Goal: Contribute content: Contribute content

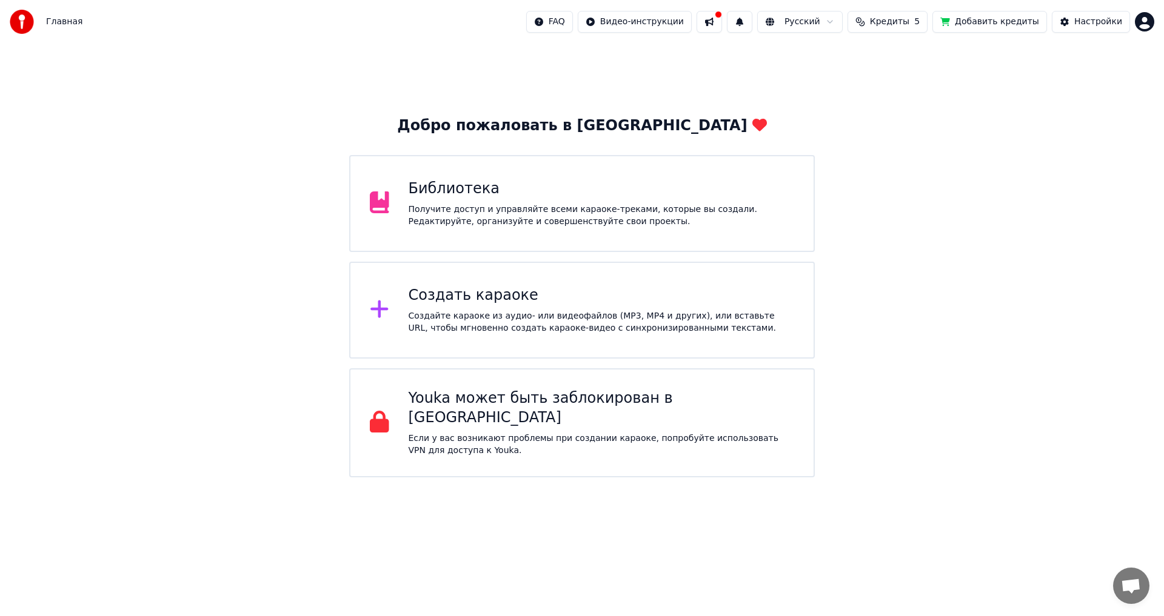
click at [476, 229] on div "Библиотека Получите доступ и управляйте всеми караоке-треками, которые вы созда…" at bounding box center [582, 203] width 466 height 97
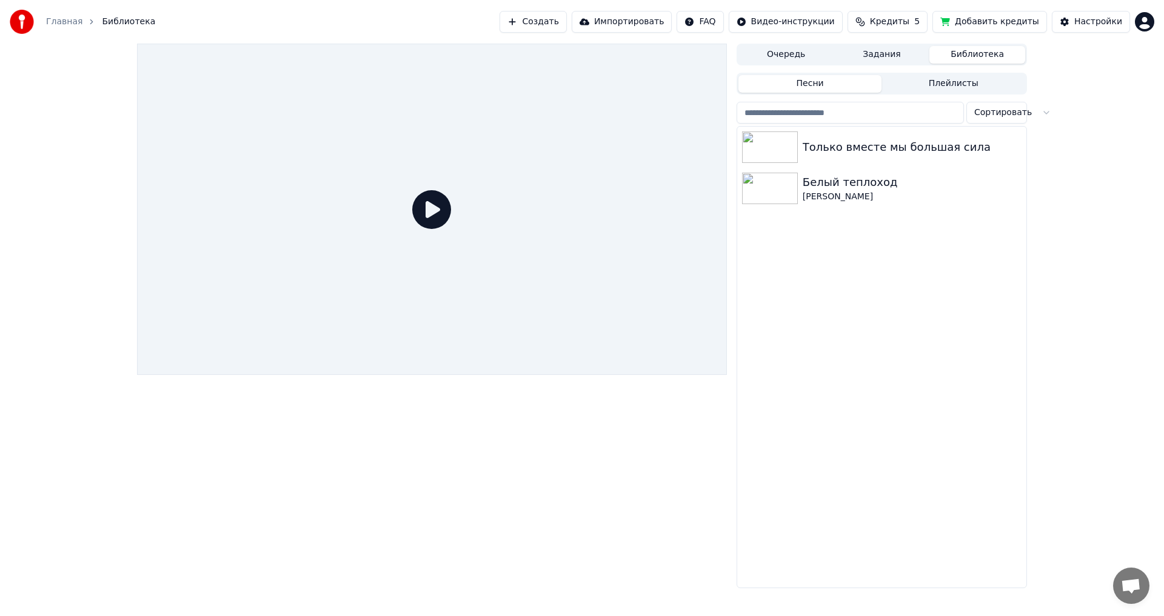
click at [887, 58] on button "Задания" at bounding box center [882, 55] width 96 height 18
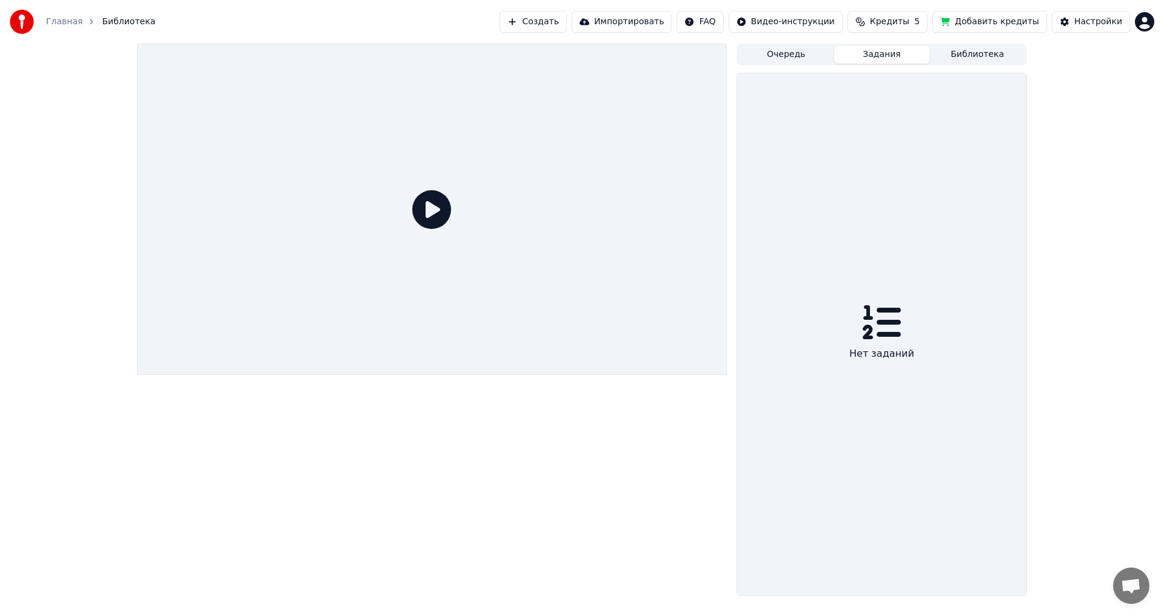
drag, startPoint x: 804, startPoint y: 53, endPoint x: 842, endPoint y: 42, distance: 39.9
click at [804, 53] on button "Очередь" at bounding box center [786, 55] width 96 height 18
click at [855, 58] on button "Задания" at bounding box center [882, 55] width 96 height 18
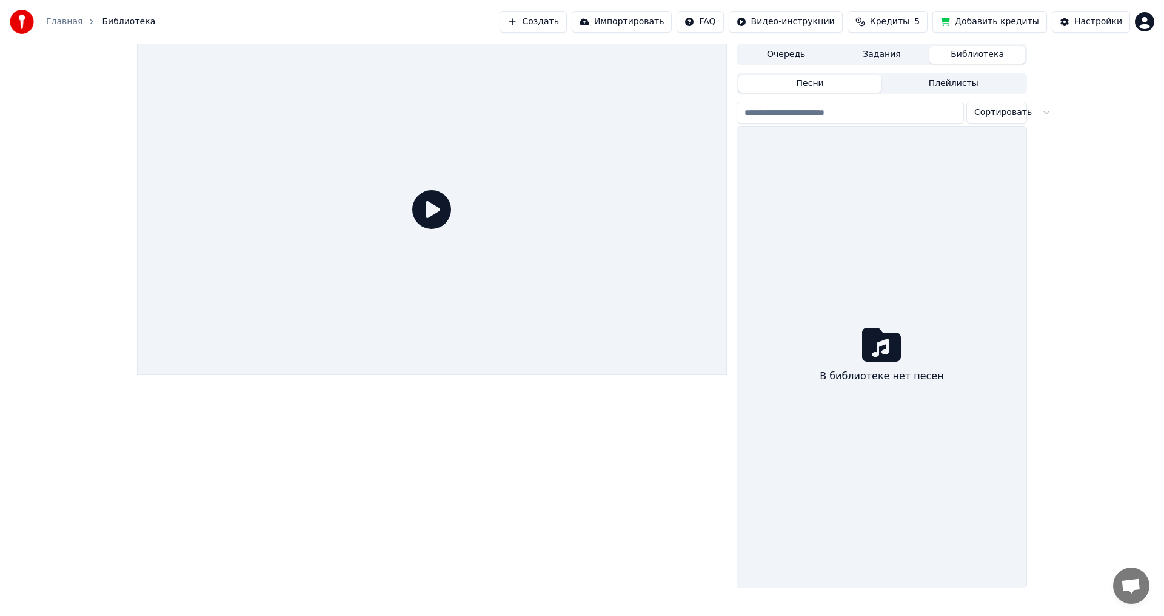
click at [966, 57] on button "Библиотека" at bounding box center [977, 55] width 96 height 18
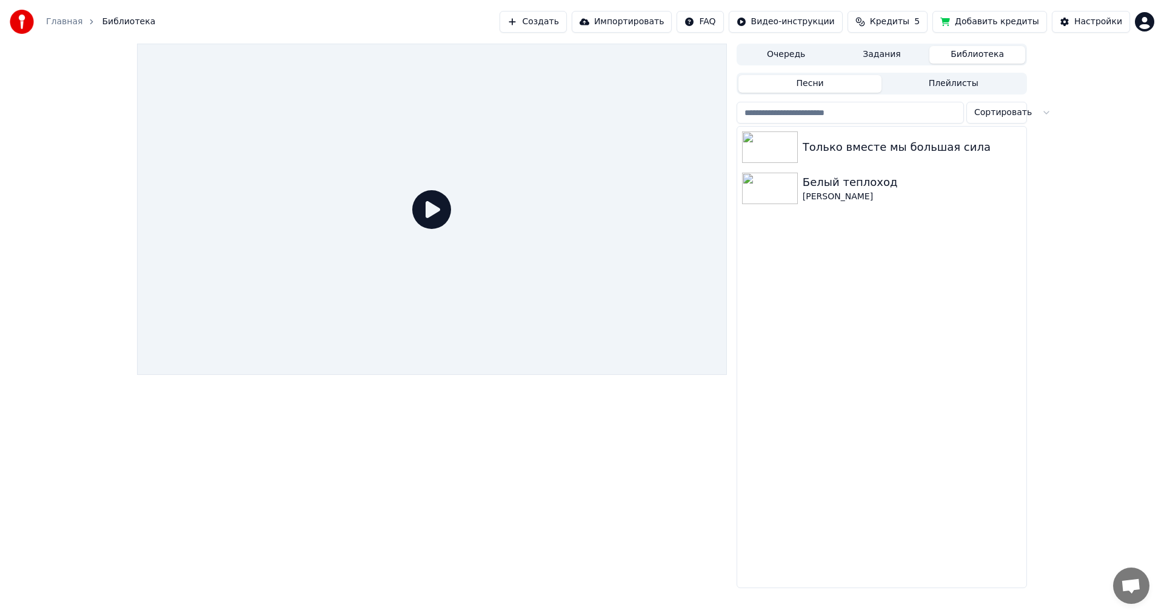
click at [933, 76] on button "Плейлисты" at bounding box center [953, 84] width 144 height 18
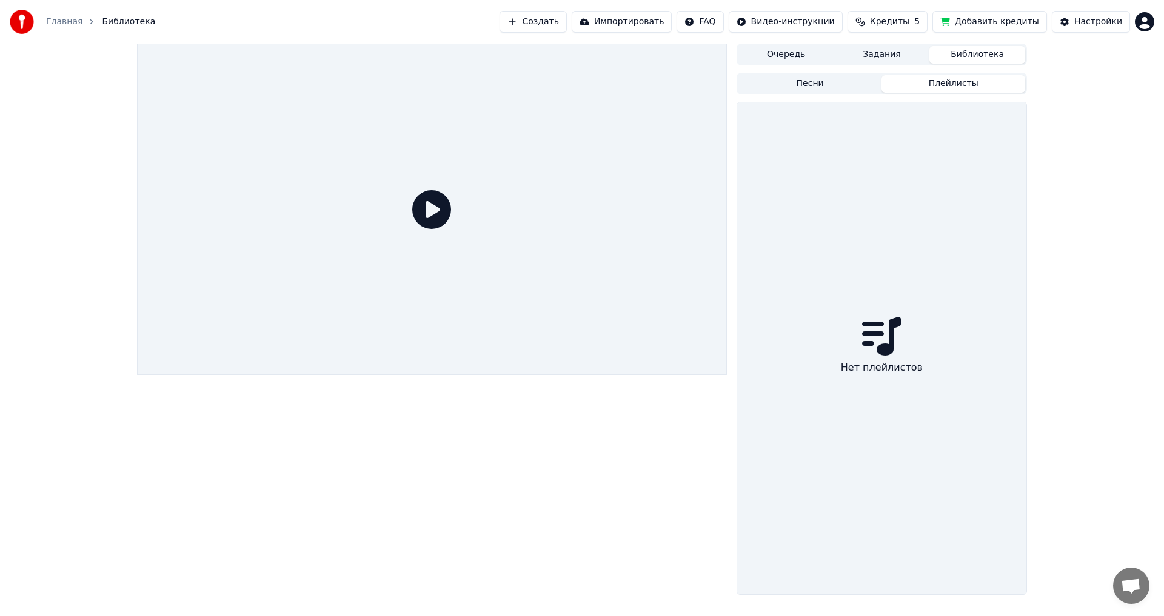
click at [823, 94] on div "Песни Плейлисты" at bounding box center [881, 84] width 290 height 22
click at [566, 24] on button "Создать" at bounding box center [532, 22] width 67 height 22
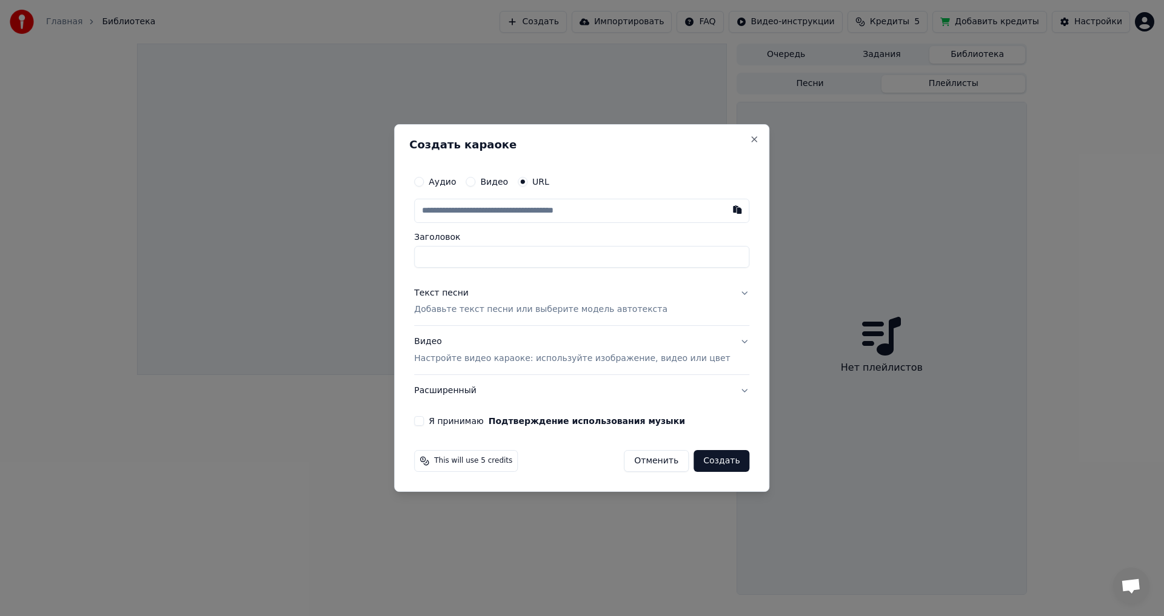
paste input "**********"
type input "**********"
click at [484, 315] on p "Добавьте текст песни или выберите модель автотекста" at bounding box center [540, 310] width 253 height 12
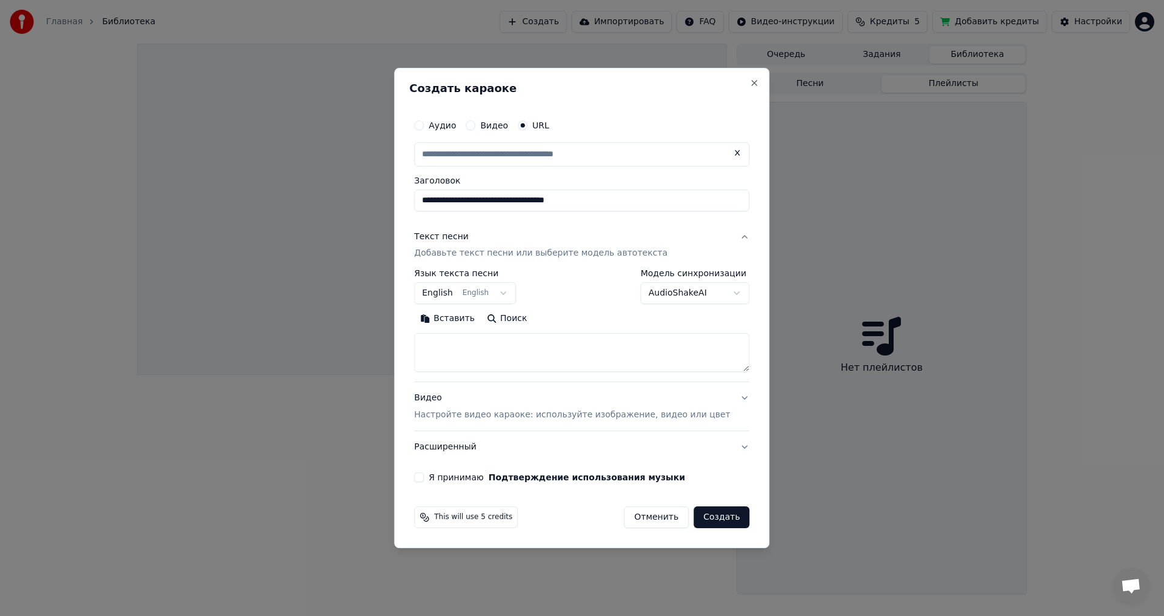
type input "**********"
click at [476, 362] on textarea at bounding box center [581, 353] width 335 height 39
paste textarea "**********"
type textarea "**********"
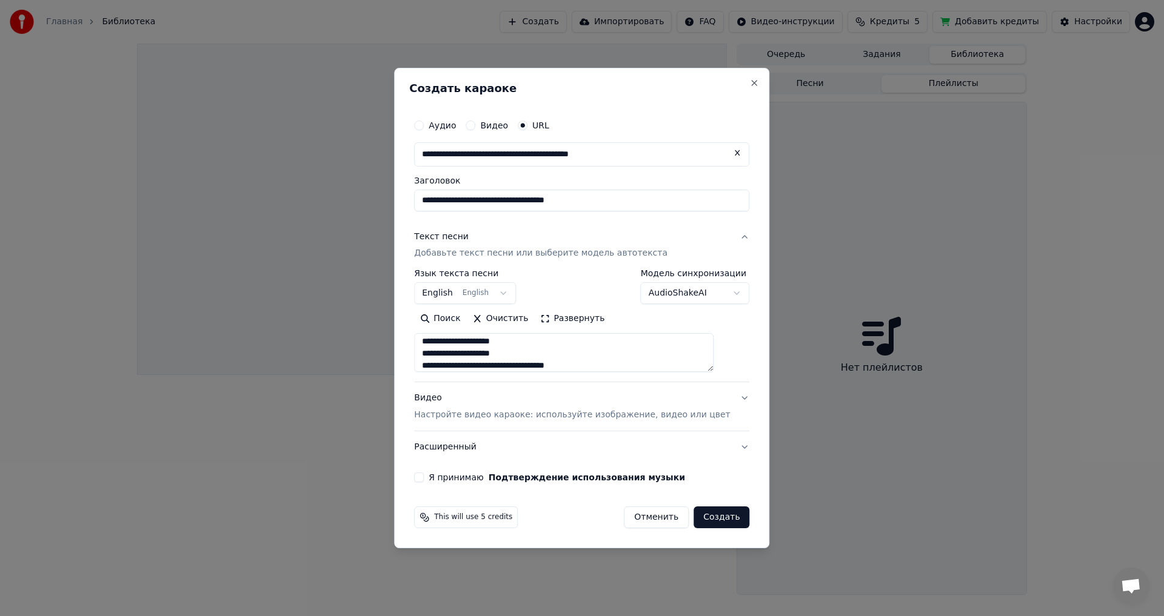
click at [458, 292] on button "English English" at bounding box center [465, 294] width 102 height 22
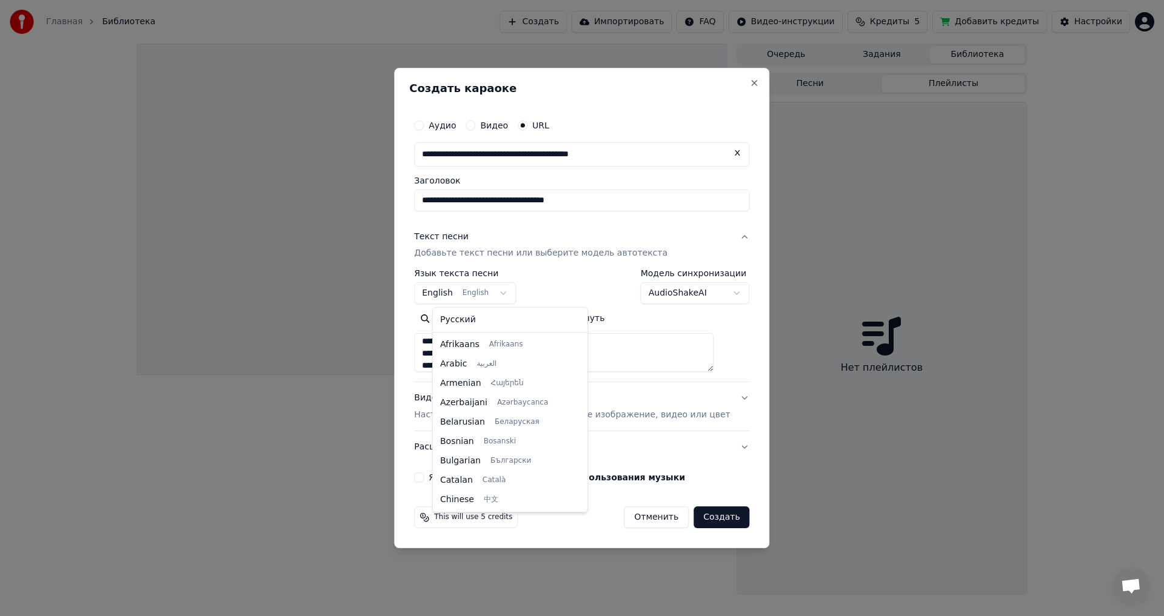
scroll to position [97, 0]
select select "**"
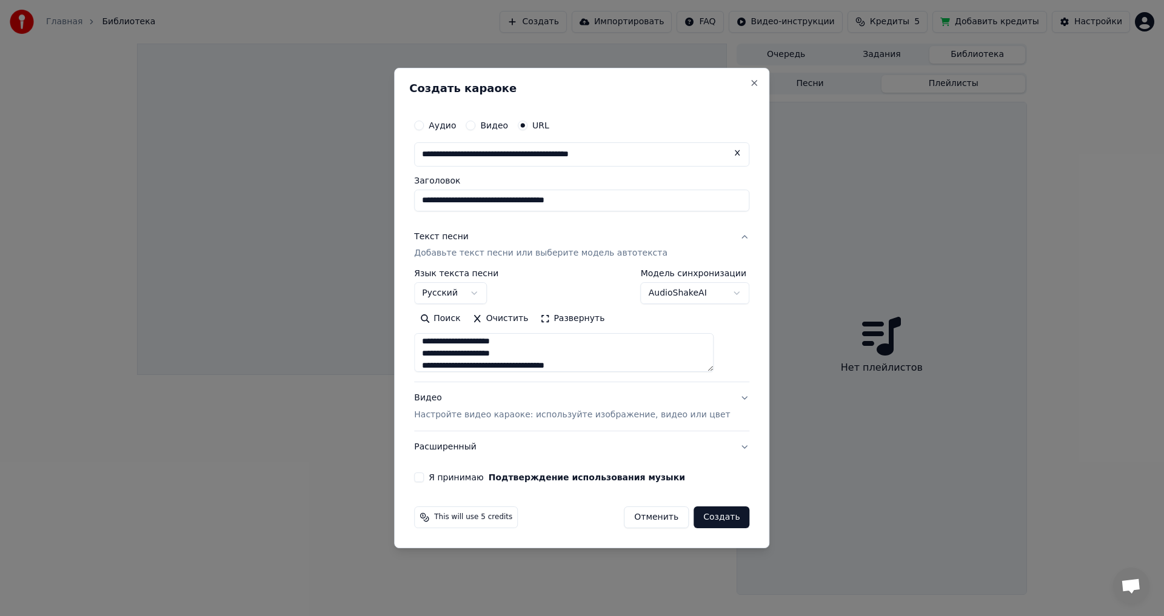
click at [601, 417] on p "Настройте видео караоке: используйте изображение, видео или цвет" at bounding box center [572, 415] width 316 height 12
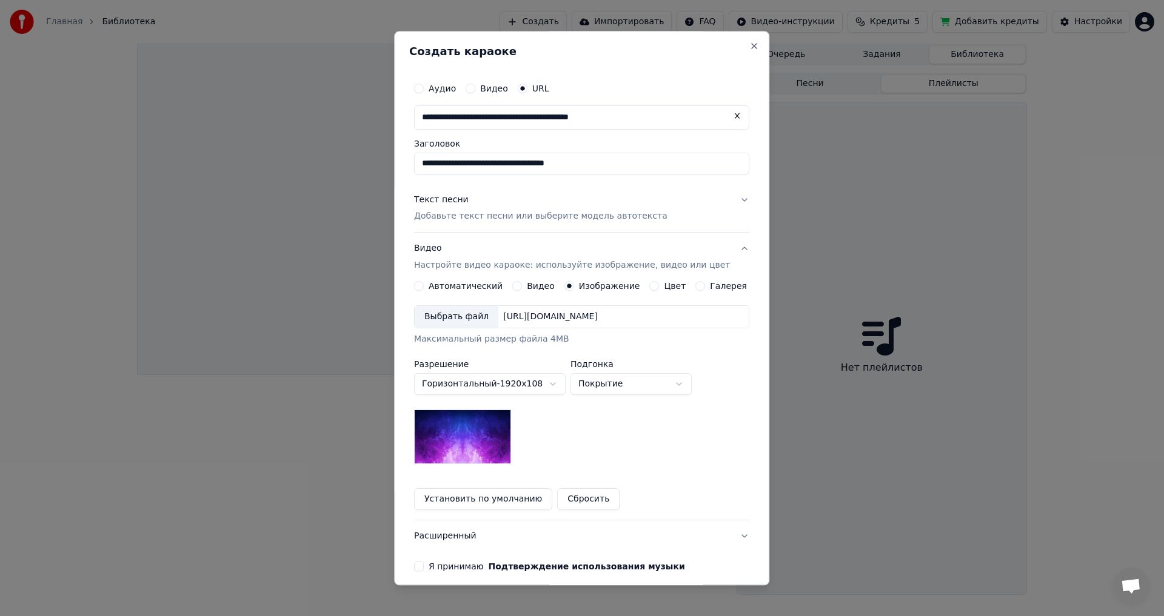
click at [696, 284] on div "Галерея" at bounding box center [722, 287] width 52 height 10
click at [696, 286] on button "Галерея" at bounding box center [701, 287] width 10 height 10
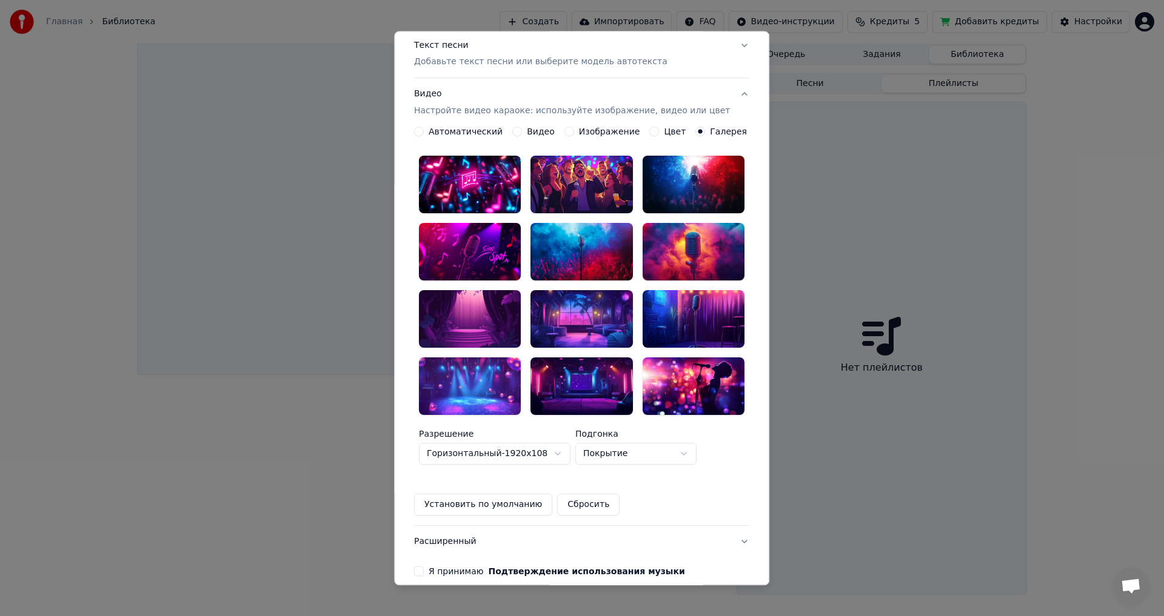
scroll to position [192, 0]
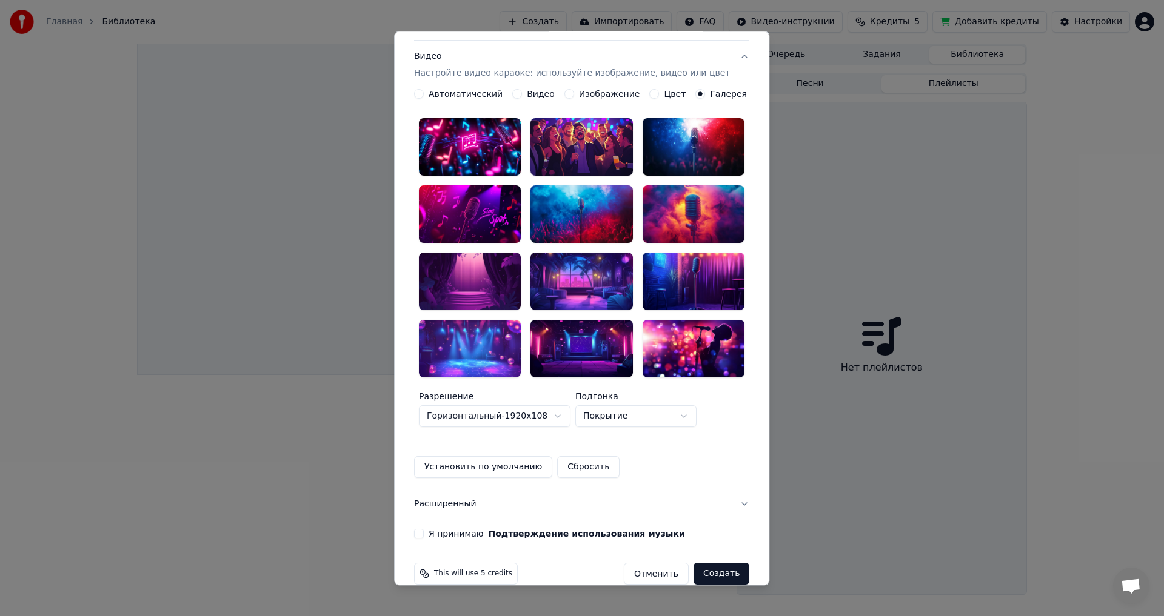
click at [561, 212] on div at bounding box center [582, 215] width 102 height 58
click at [496, 456] on button "Установить по умолчанию" at bounding box center [483, 467] width 138 height 22
click at [424, 530] on button "Я принимаю Подтверждение использования музыки" at bounding box center [419, 535] width 10 height 10
click at [693, 564] on button "Создать" at bounding box center [721, 575] width 56 height 22
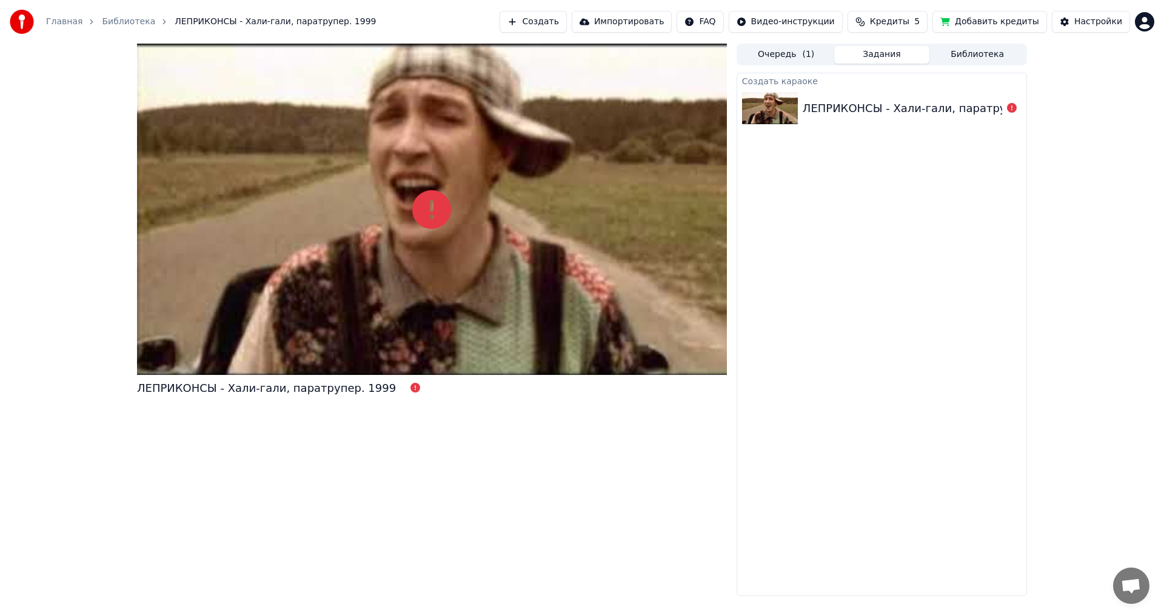
click at [936, 100] on div "ЛЕПРИКОНСЫ - Хали-гали, паратрупер. 1999" at bounding box center [932, 108] width 259 height 17
click at [946, 100] on div "ЛЕПРИКОНСЫ - Хали-гали, паратрупер. 1999" at bounding box center [932, 108] width 259 height 17
click at [1009, 109] on icon at bounding box center [1012, 108] width 10 height 10
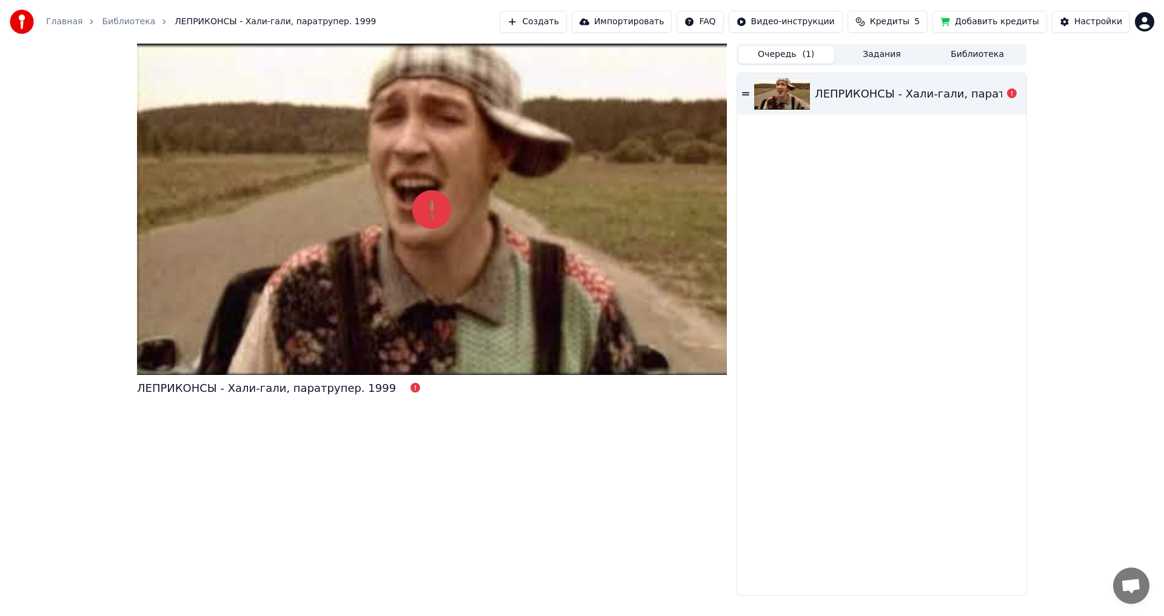
drag, startPoint x: 800, startPoint y: 54, endPoint x: 807, endPoint y: 77, distance: 24.3
click at [798, 56] on button "Очередь ( 1 )" at bounding box center [786, 55] width 96 height 18
drag, startPoint x: 1008, startPoint y: 86, endPoint x: 1007, endPoint y: 93, distance: 7.4
click at [1008, 87] on body "Главная Библиотека ЛЕПРИКОНСЫ - Хали-гали, паратрупер. 1999 Создать Импортирова…" at bounding box center [582, 308] width 1164 height 616
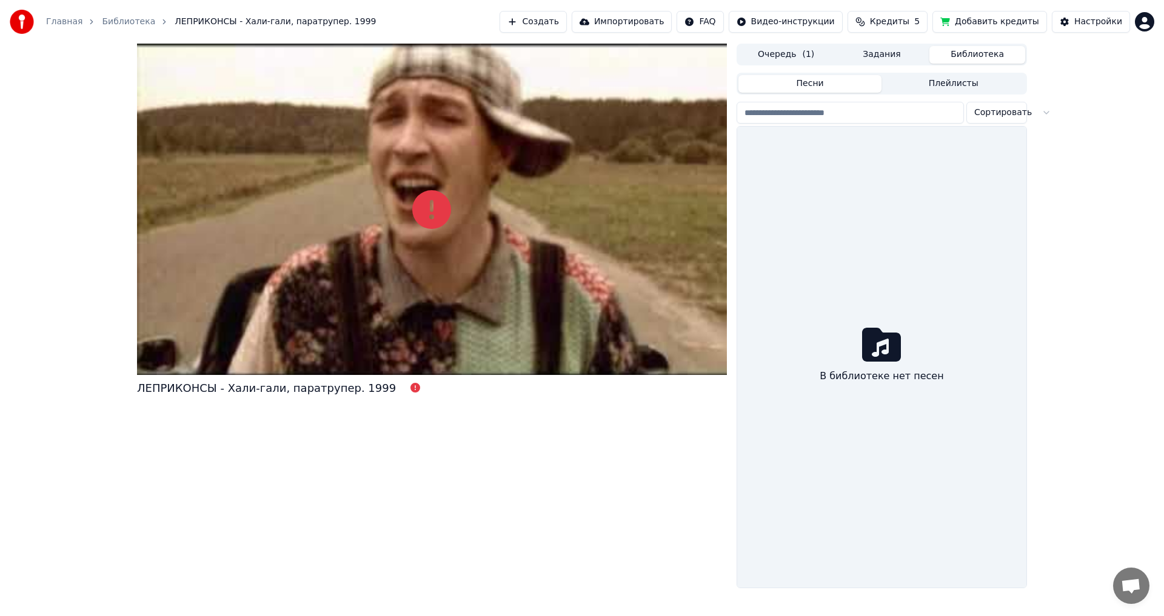
click at [989, 55] on button "Библиотека" at bounding box center [977, 55] width 96 height 18
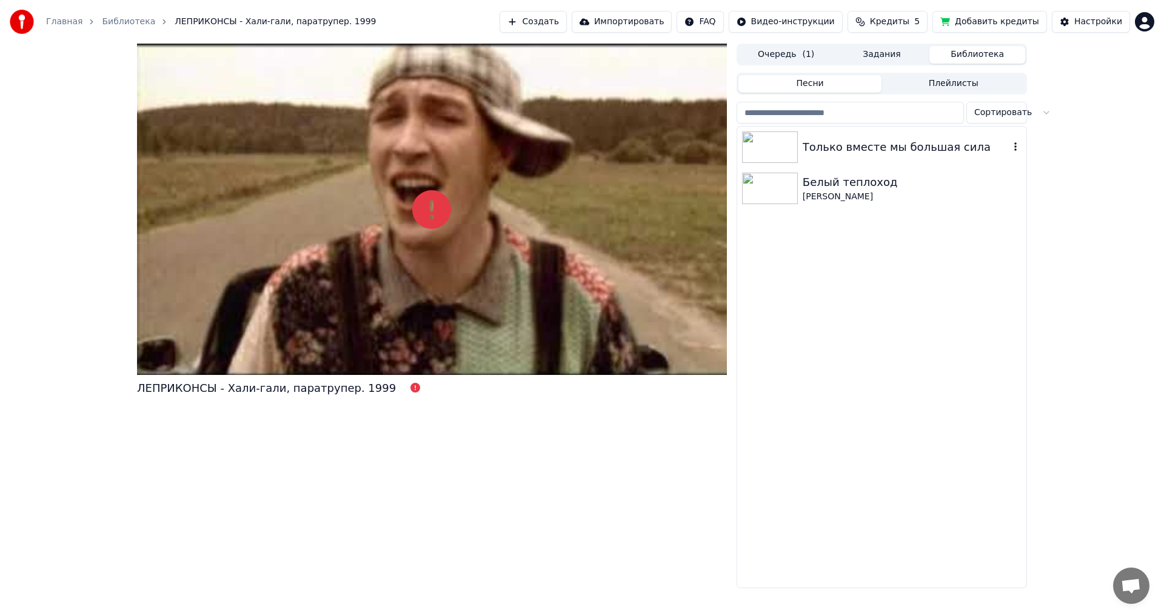
click at [762, 134] on img at bounding box center [770, 148] width 56 height 32
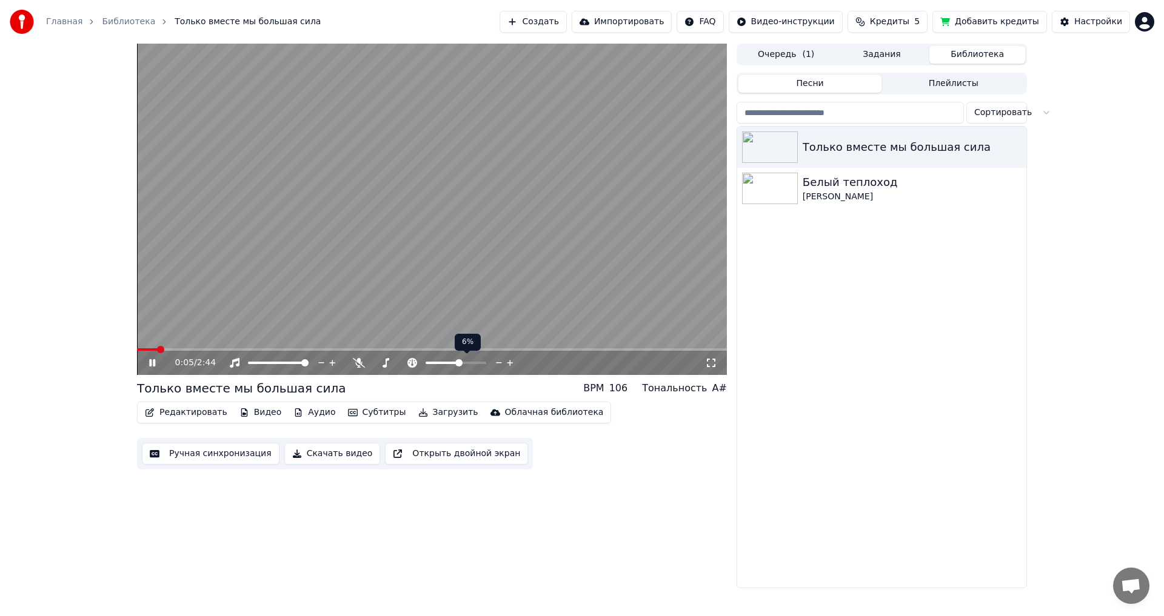
click at [459, 359] on span at bounding box center [458, 362] width 7 height 7
click at [501, 365] on icon at bounding box center [499, 363] width 12 height 12
click at [500, 364] on icon at bounding box center [499, 363] width 12 height 12
click at [499, 364] on icon at bounding box center [499, 363] width 12 height 12
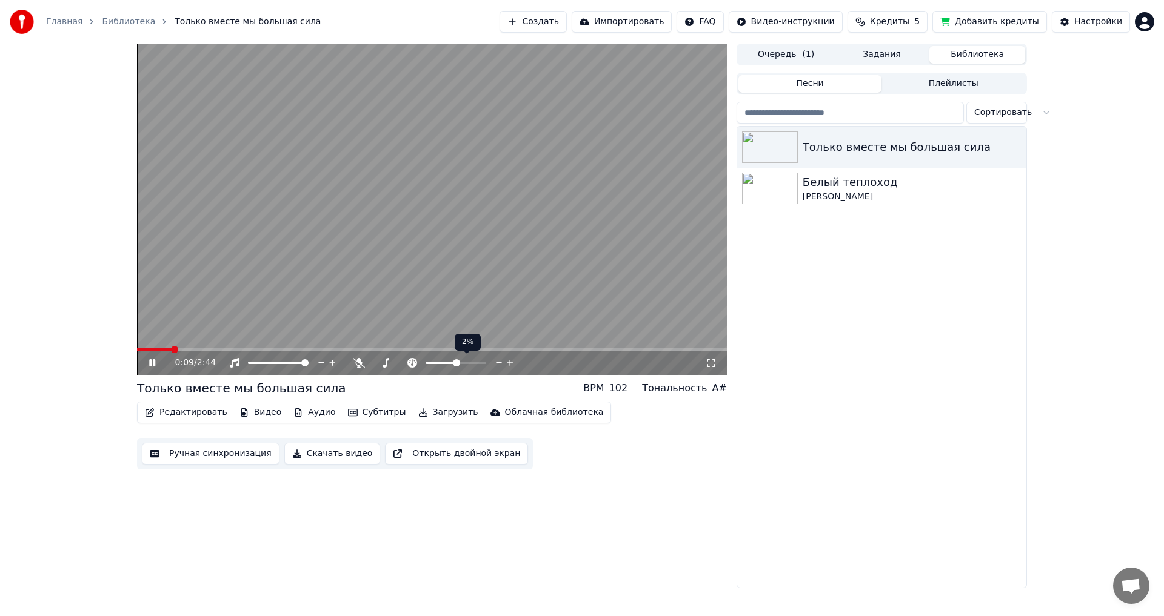
click at [498, 363] on icon at bounding box center [499, 363] width 12 height 12
click at [498, 363] on icon at bounding box center [499, 362] width 6 height 1
click at [385, 362] on icon at bounding box center [385, 363] width 12 height 10
click at [472, 362] on icon at bounding box center [473, 363] width 12 height 12
click at [483, 359] on icon at bounding box center [484, 363] width 12 height 12
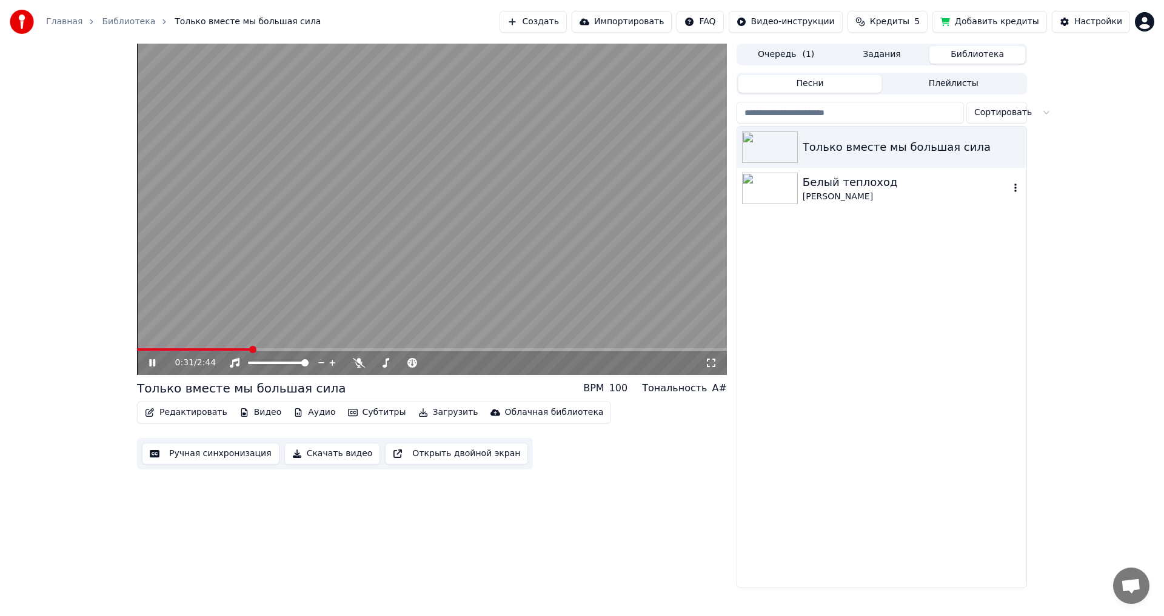
click at [778, 194] on img at bounding box center [770, 189] width 56 height 32
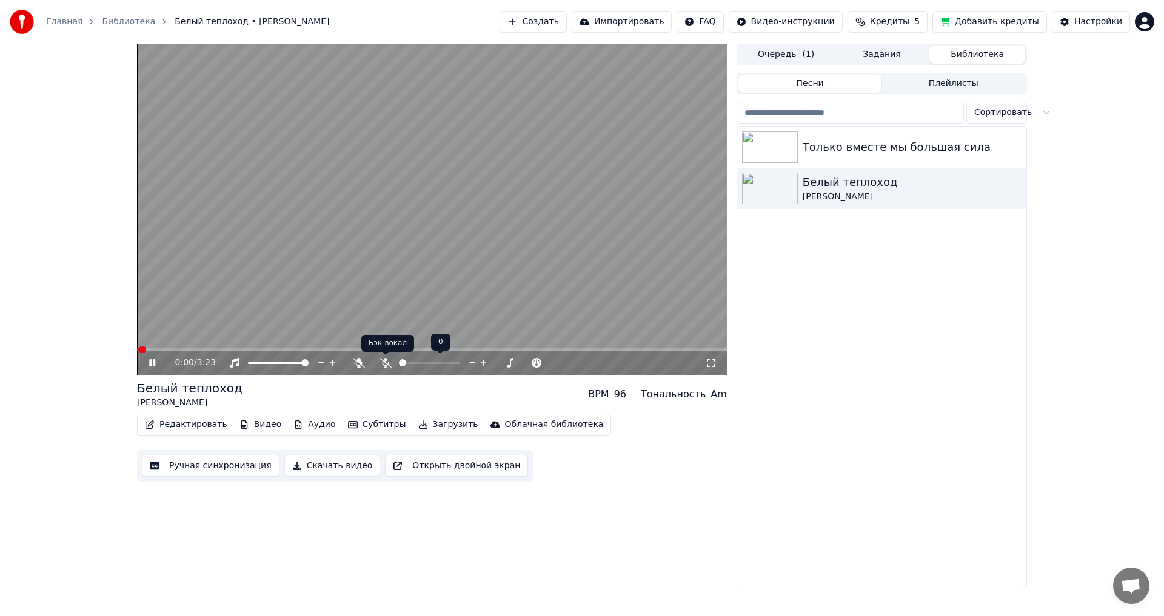
click at [386, 361] on icon at bounding box center [385, 363] width 12 height 10
click at [496, 364] on icon at bounding box center [499, 363] width 12 height 12
click at [510, 362] on icon at bounding box center [510, 363] width 6 height 6
click at [499, 364] on icon at bounding box center [499, 363] width 12 height 12
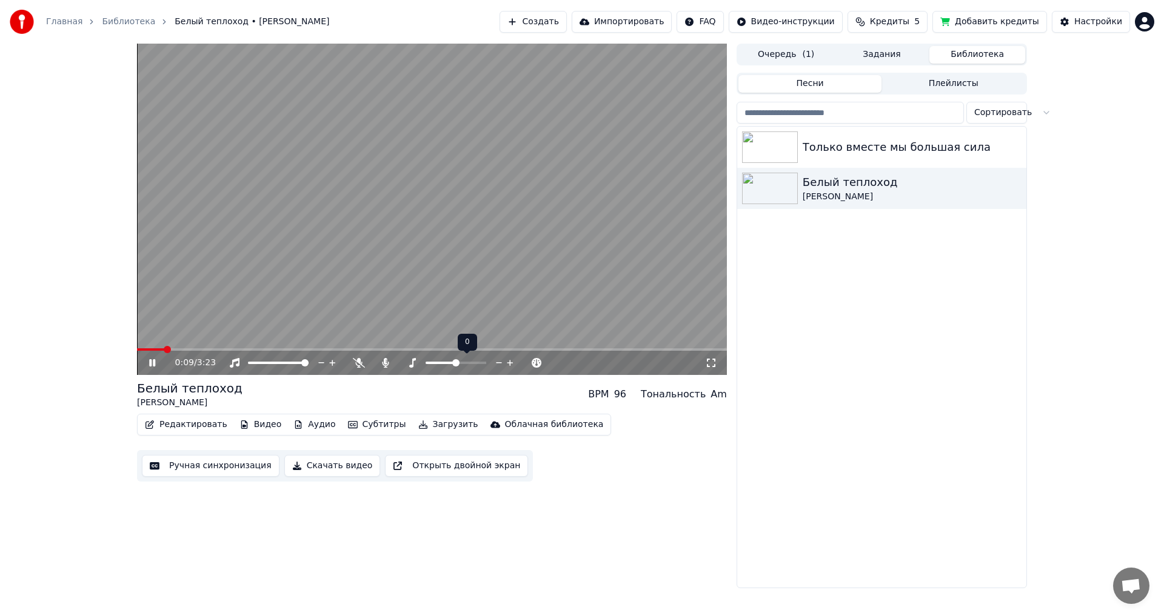
click at [499, 364] on icon at bounding box center [499, 363] width 12 height 12
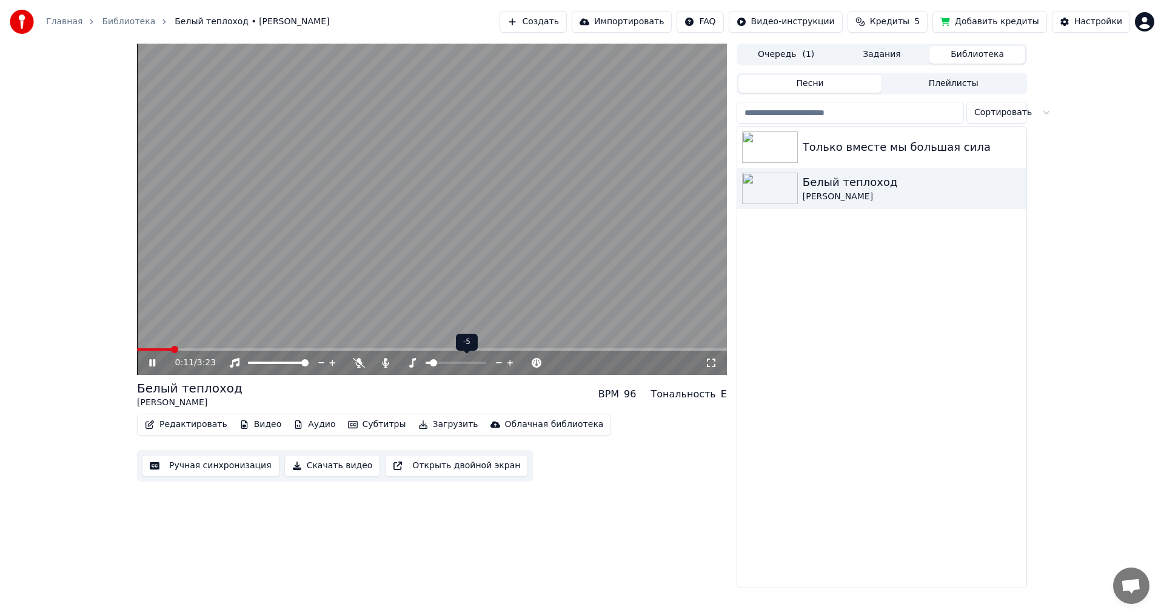
click at [499, 364] on icon at bounding box center [499, 363] width 12 height 12
click at [509, 358] on icon at bounding box center [510, 363] width 12 height 12
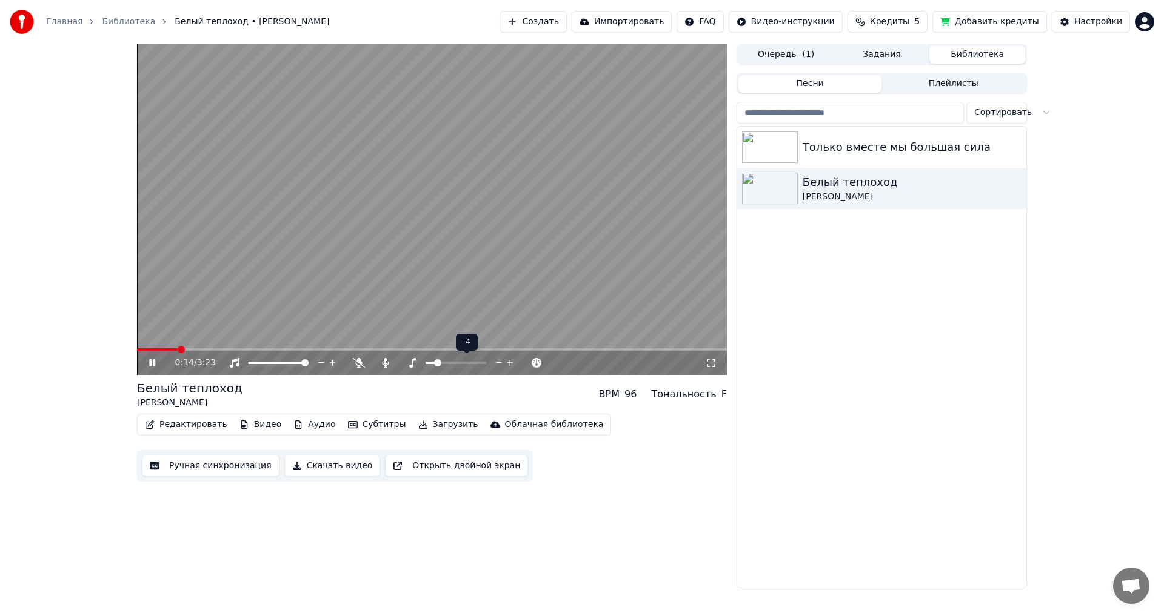
click at [509, 358] on icon at bounding box center [510, 363] width 12 height 12
click at [260, 350] on span at bounding box center [432, 350] width 590 height 2
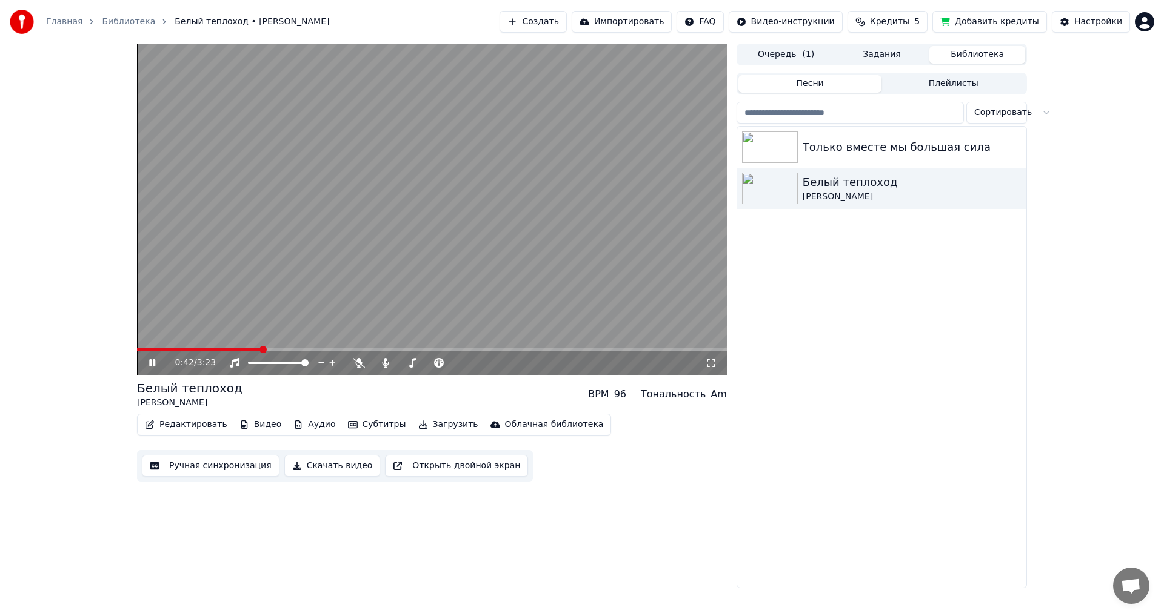
click at [272, 352] on div "0:42 / 3:23" at bounding box center [432, 363] width 590 height 24
click at [151, 364] on icon at bounding box center [152, 363] width 7 height 8
click at [152, 358] on icon at bounding box center [161, 363] width 28 height 10
